Goal: Task Accomplishment & Management: Use online tool/utility

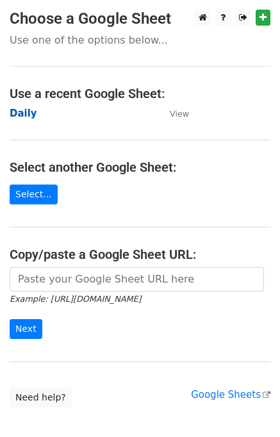
click at [24, 113] on strong "Daily" at bounding box center [24, 114] width 28 height 12
click at [23, 111] on strong "Daily" at bounding box center [24, 114] width 28 height 12
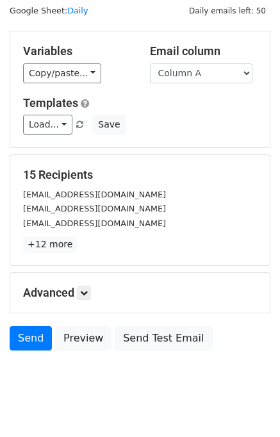
scroll to position [59, 0]
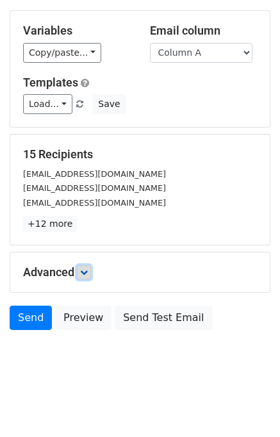
click at [88, 272] on icon at bounding box center [84, 272] width 8 height 8
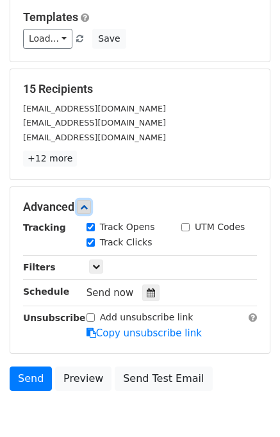
scroll to position [185, 0]
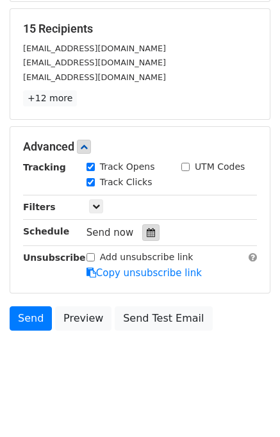
click at [147, 231] on icon at bounding box center [151, 232] width 8 height 9
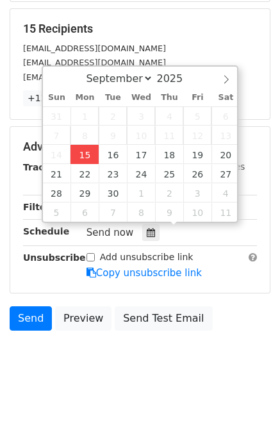
type input "2025-09-15 14:39"
type input "02"
type input "39"
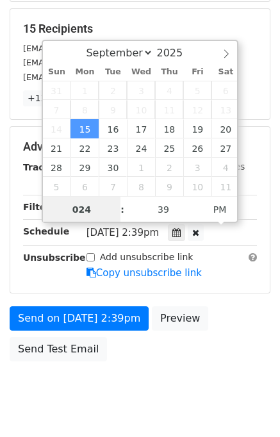
type input "02"
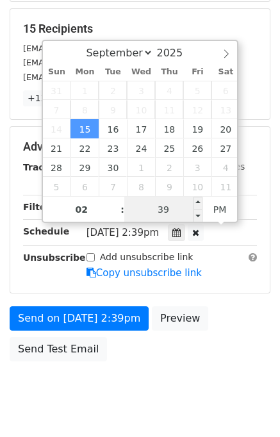
click at [150, 209] on input "39" at bounding box center [163, 210] width 78 height 26
type input "42"
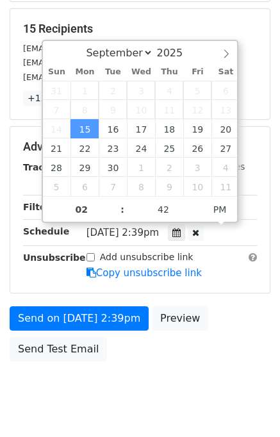
type input "2025-09-15 14:42"
click at [215, 327] on div "Send on Sep 15 at 2:39pm Preview Send Test Email" at bounding box center [140, 337] width 280 height 62
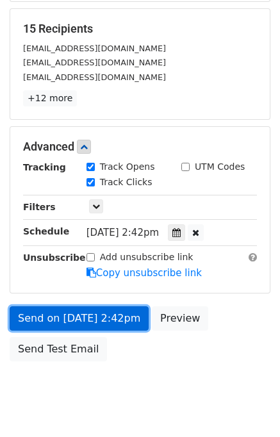
click at [124, 315] on link "Send on Sep 15 at 2:42pm" at bounding box center [79, 318] width 139 height 24
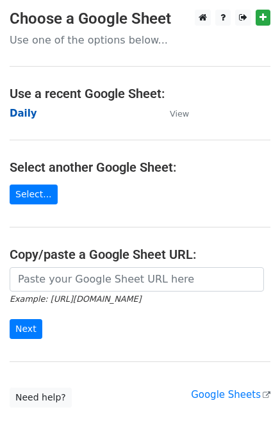
click at [27, 113] on strong "Daily" at bounding box center [24, 114] width 28 height 12
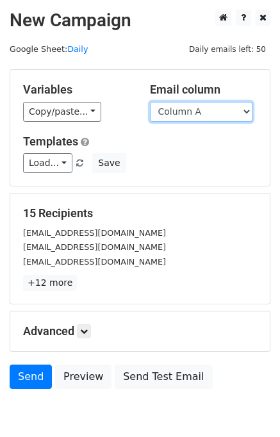
click at [200, 113] on select "Column A Column B Column C Column D Column E" at bounding box center [201, 112] width 103 height 20
select select "Column B"
click at [150, 102] on select "Column A Column B Column C Column D Column E" at bounding box center [201, 112] width 103 height 20
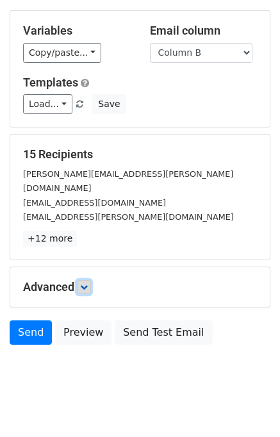
click at [85, 283] on icon at bounding box center [84, 287] width 8 height 8
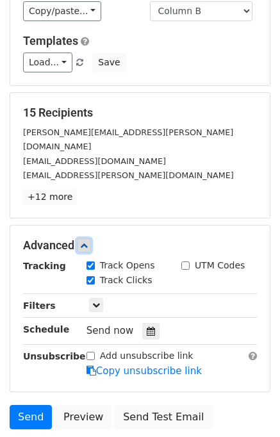
scroll to position [149, 0]
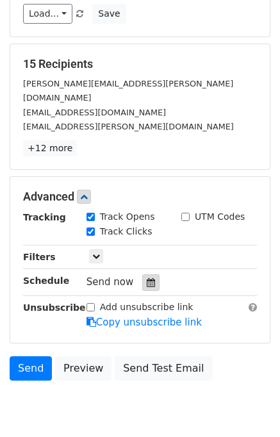
click at [144, 274] on div at bounding box center [150, 282] width 17 height 17
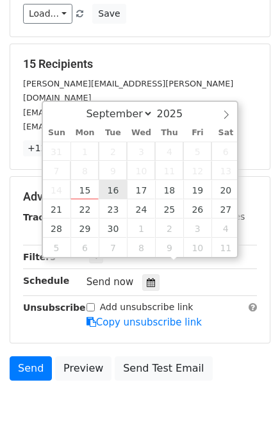
type input "2025-09-16 12:00"
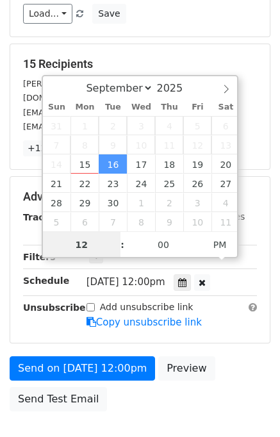
scroll to position [0, 0]
type input "02"
type input "2025-09-16 14:00"
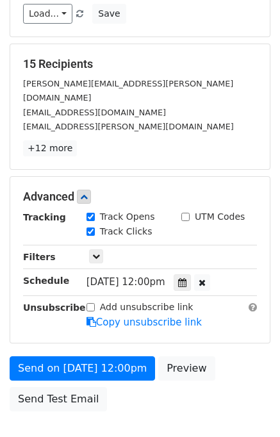
click at [222, 356] on div "Send on Sep 16 at 12:00pm Preview Send Test Email" at bounding box center [140, 387] width 280 height 62
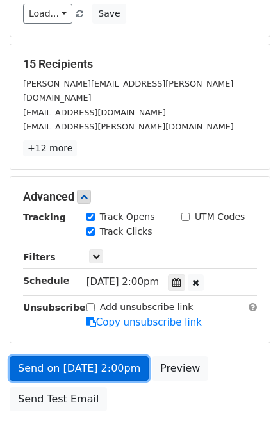
click at [100, 356] on link "Send on Sep 16 at 2:00pm" at bounding box center [79, 368] width 139 height 24
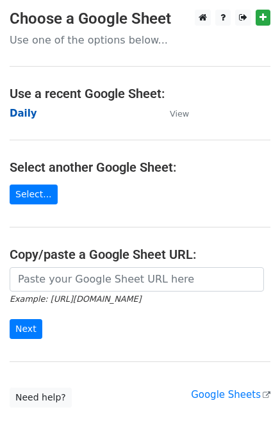
click at [23, 115] on strong "Daily" at bounding box center [24, 114] width 28 height 12
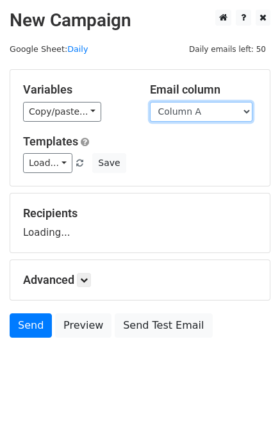
click at [186, 110] on select "Column A Column B Column C Column D Column E" at bounding box center [201, 112] width 103 height 20
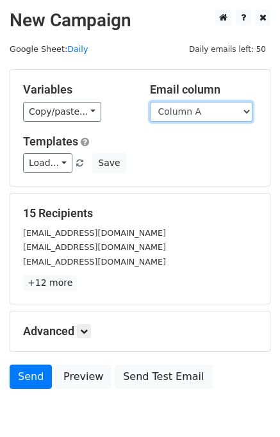
drag, startPoint x: 193, startPoint y: 113, endPoint x: 195, endPoint y: 120, distance: 6.9
click at [193, 113] on select "Column A Column B Column C Column D Column E" at bounding box center [201, 112] width 103 height 20
select select "Column C"
click at [150, 102] on select "Column A Column B Column C Column D Column E" at bounding box center [201, 112] width 103 height 20
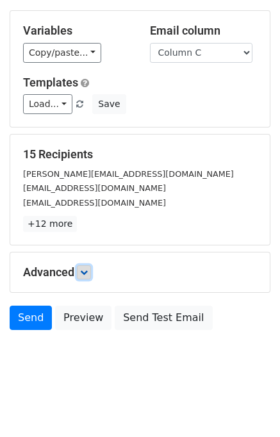
drag, startPoint x: 86, startPoint y: 275, endPoint x: 127, endPoint y: 270, distance: 40.7
click at [87, 275] on link at bounding box center [84, 272] width 14 height 14
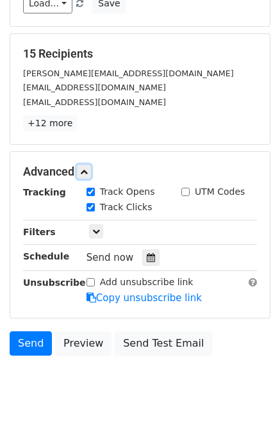
scroll to position [164, 0]
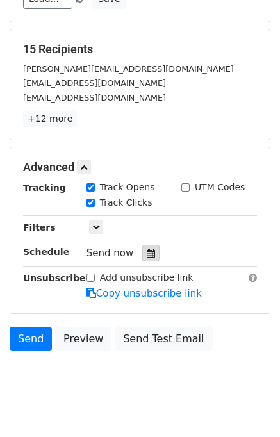
click at [147, 249] on icon at bounding box center [151, 253] width 8 height 9
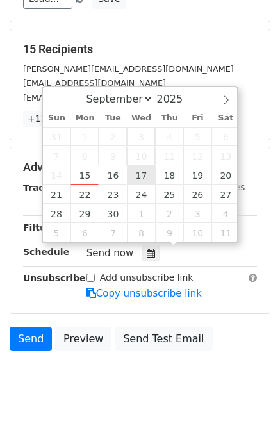
type input "2025-09-17 12:00"
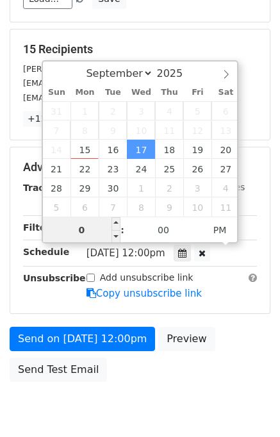
type input "03"
type input "2025-09-17 15:00"
click at [244, 345] on div "Send on Sep 17 at 12:00pm Preview Send Test Email" at bounding box center [140, 358] width 280 height 62
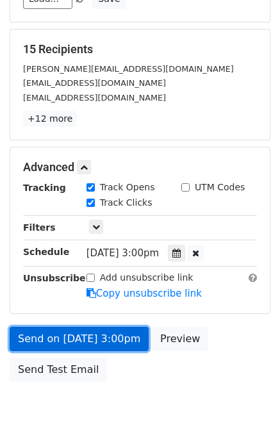
click at [90, 338] on link "Send on Sep 17 at 3:00pm" at bounding box center [79, 339] width 139 height 24
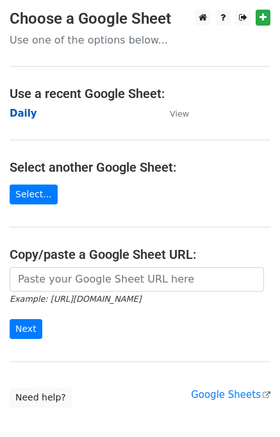
click at [24, 113] on strong "Daily" at bounding box center [24, 114] width 28 height 12
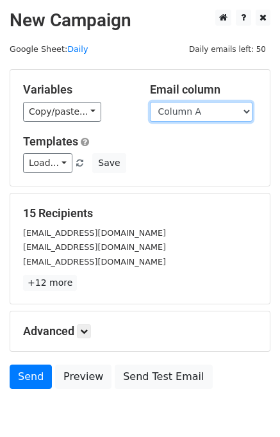
click at [195, 112] on select "Column A Column B Column C Column D Column E" at bounding box center [201, 112] width 103 height 20
select select "Column D"
click at [150, 102] on select "Column A Column B Column C Column D Column E" at bounding box center [201, 112] width 103 height 20
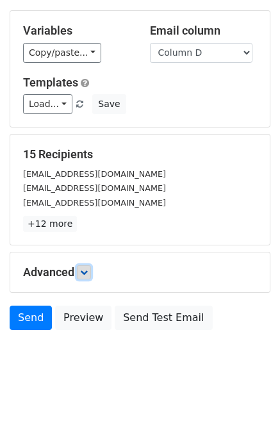
click at [90, 276] on link at bounding box center [84, 272] width 14 height 14
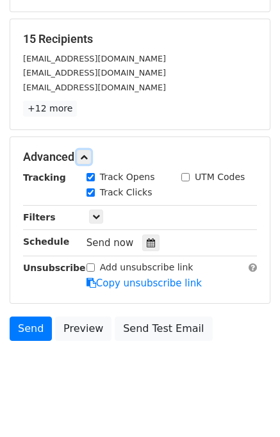
scroll to position [183, 0]
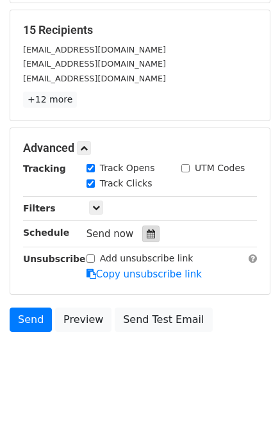
click at [147, 233] on icon at bounding box center [151, 233] width 8 height 9
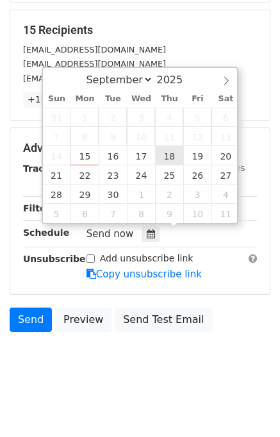
type input "2025-09-18 12:00"
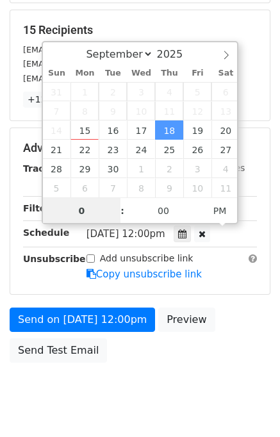
type input "04"
type input "2025-09-18 16:00"
click at [213, 351] on div "Send on Sep 18 at 12:00pm Preview Send Test Email" at bounding box center [140, 339] width 280 height 62
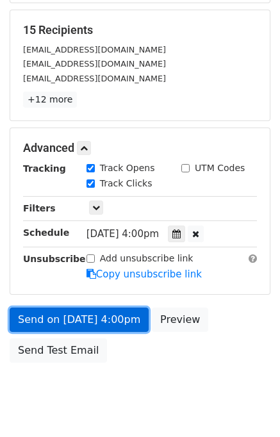
click at [84, 313] on link "Send on Sep 18 at 4:00pm" at bounding box center [79, 320] width 139 height 24
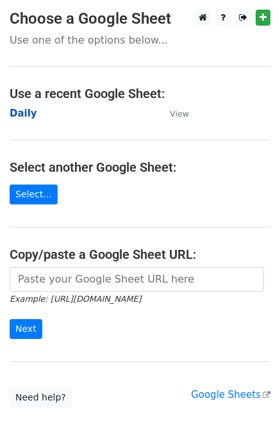
click at [29, 111] on strong "Daily" at bounding box center [24, 114] width 28 height 12
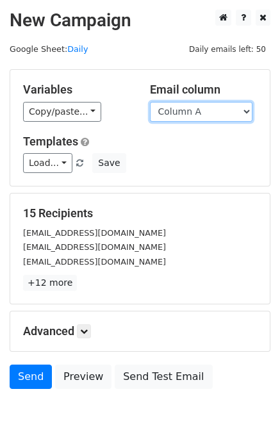
click at [185, 113] on select "Column A Column B Column C Column D Column E" at bounding box center [201, 112] width 103 height 20
select select "Column E"
click at [150, 102] on select "Column A Column B Column C Column D Column E" at bounding box center [201, 112] width 103 height 20
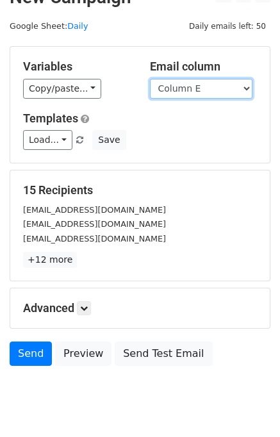
scroll to position [59, 0]
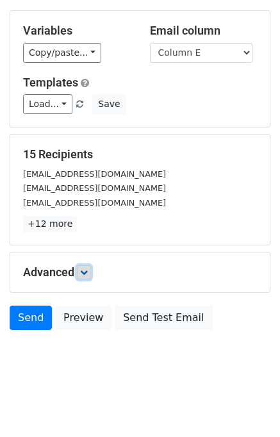
click at [85, 271] on icon at bounding box center [84, 272] width 8 height 8
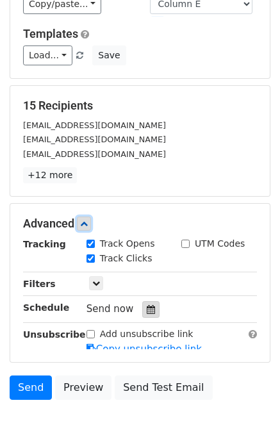
scroll to position [154, 0]
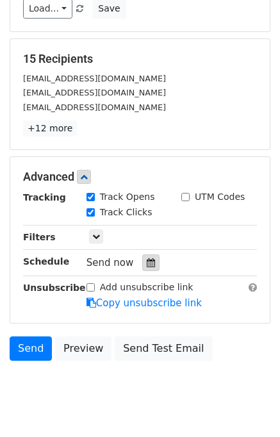
click at [147, 258] on icon at bounding box center [151, 262] width 8 height 9
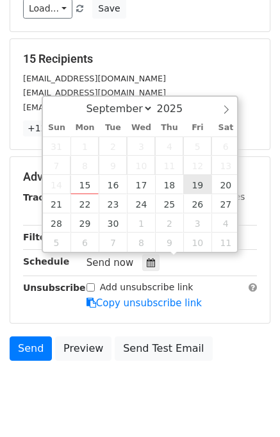
type input "2025-09-19 12:00"
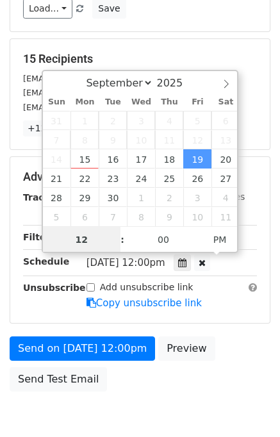
scroll to position [0, 0]
type input "05"
type input "2025-09-19 17:00"
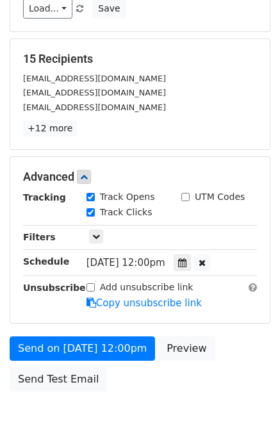
click at [231, 336] on div "Send on Sep 19 at 12:00pm Preview Send Test Email" at bounding box center [140, 367] width 280 height 62
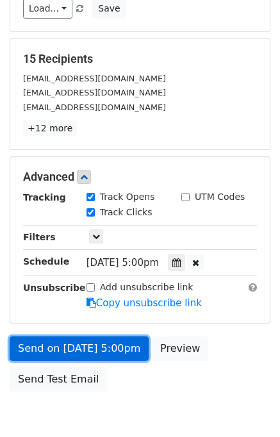
click at [59, 341] on link "Send on Sep 19 at 5:00pm" at bounding box center [79, 348] width 139 height 24
